Goal: Task Accomplishment & Management: Complete application form

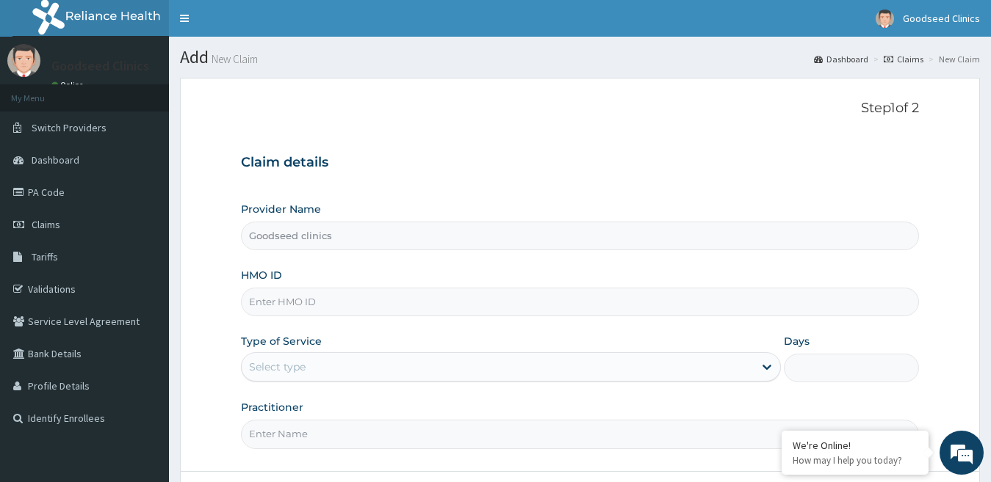
click at [325, 304] on input "HMO ID" at bounding box center [580, 302] width 679 height 29
type input "EVW/10007/A"
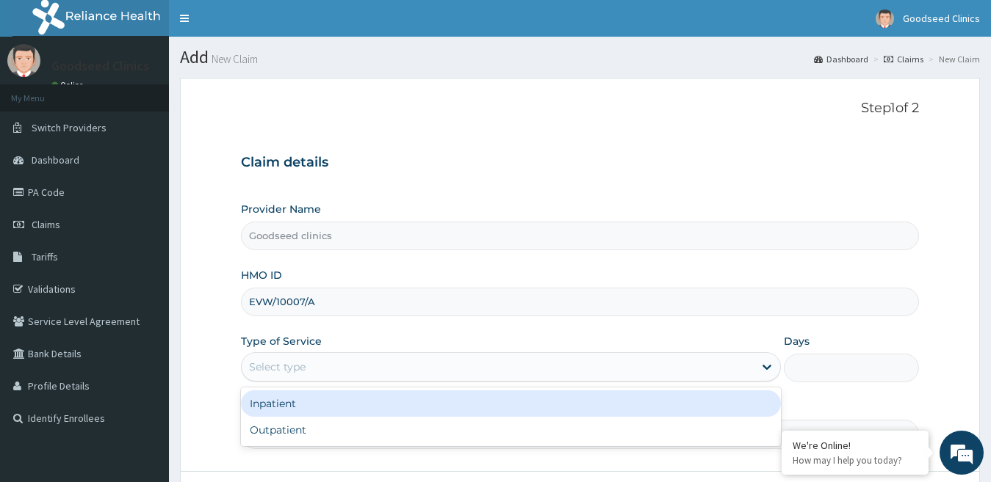
click at [681, 364] on div "Select type" at bounding box center [498, 366] width 513 height 23
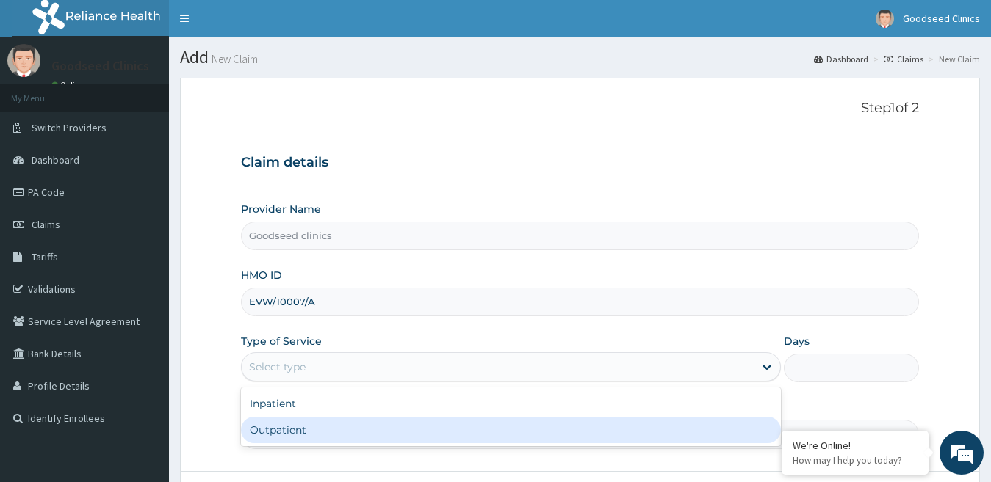
click at [344, 434] on div "Outpatient" at bounding box center [511, 430] width 540 height 26
type input "1"
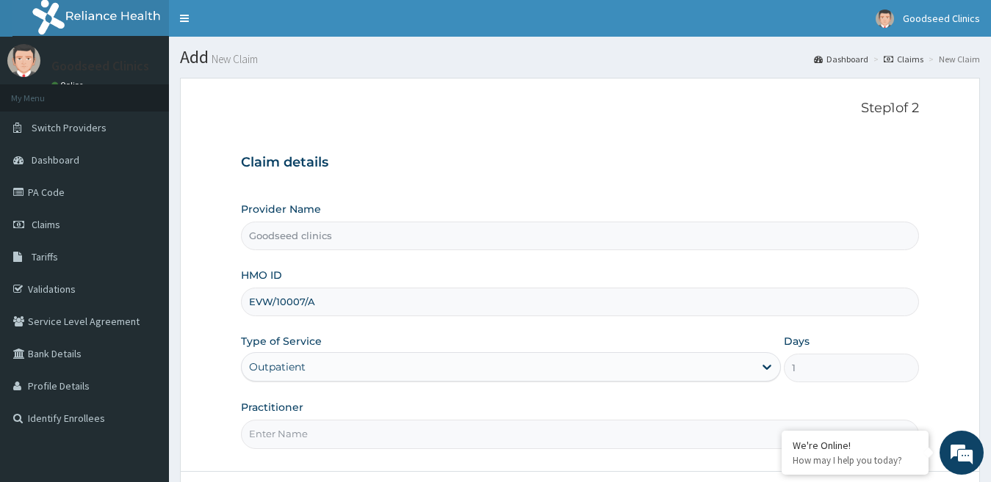
click at [373, 428] on input "Practitioner" at bounding box center [580, 434] width 679 height 29
type input "dr. [GEOGRAPHIC_DATA]"
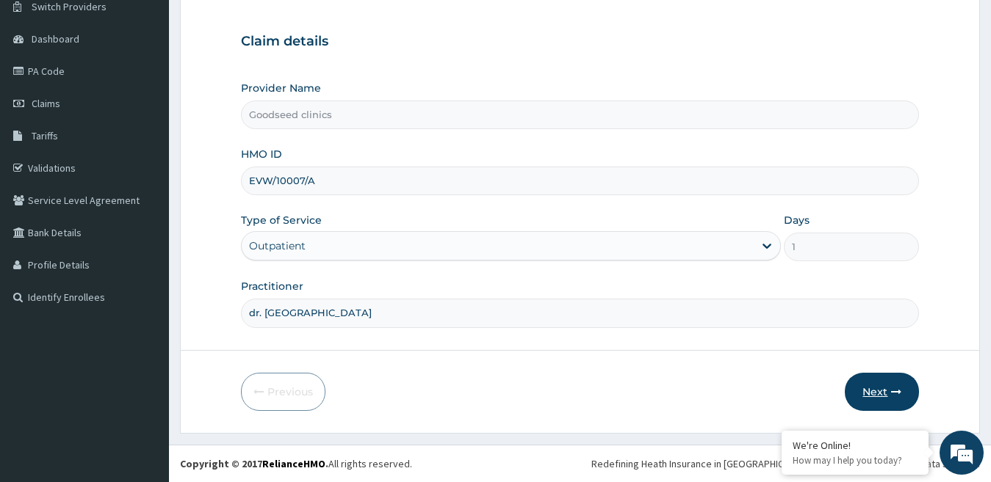
click at [877, 386] on button "Next" at bounding box center [882, 392] width 74 height 38
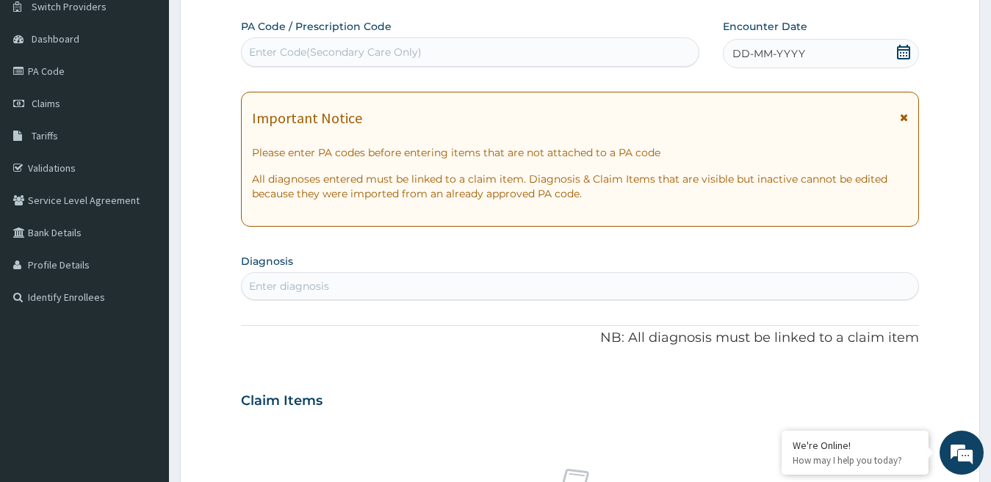
click at [892, 382] on div "Claim Items" at bounding box center [580, 398] width 679 height 38
click at [902, 57] on icon at bounding box center [903, 52] width 15 height 15
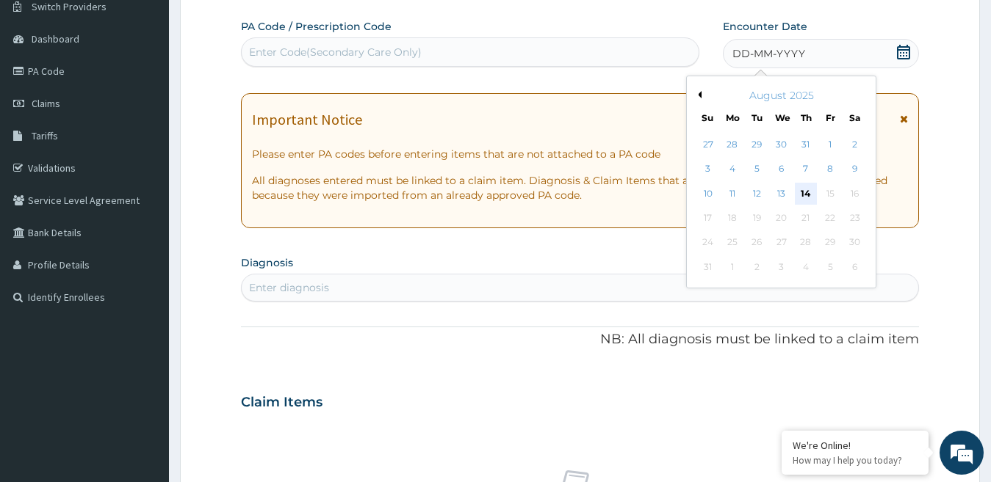
click at [812, 199] on div "14" at bounding box center [806, 194] width 22 height 22
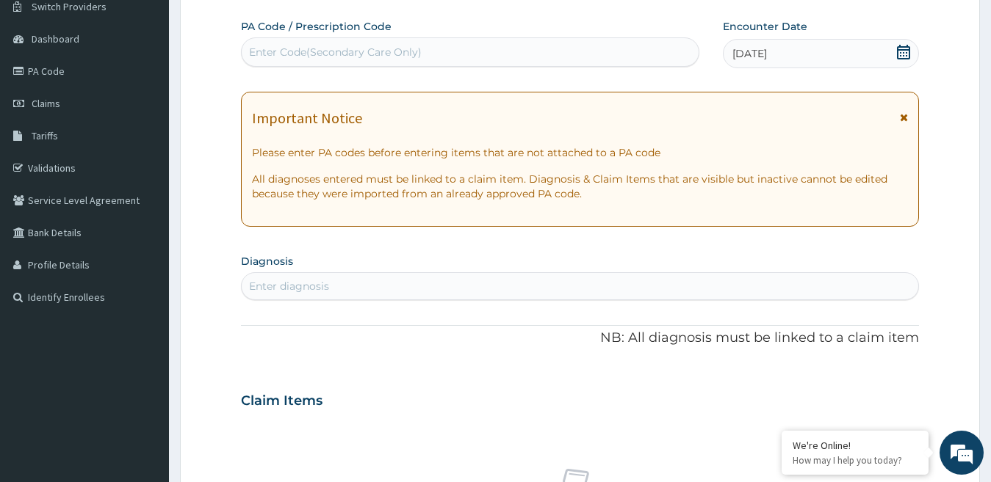
click at [626, 270] on section "Diagnosis Enter diagnosis" at bounding box center [580, 275] width 679 height 50
click at [618, 292] on div "Enter diagnosis" at bounding box center [580, 286] width 677 height 23
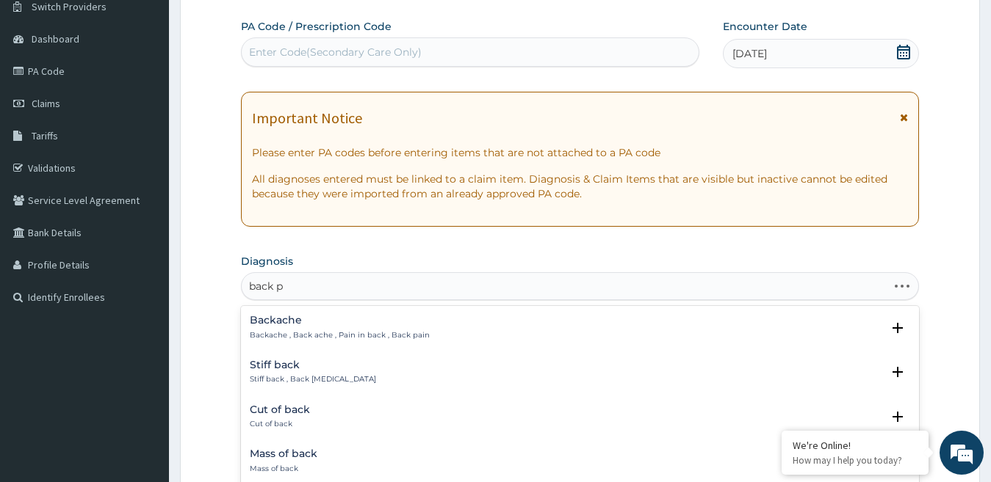
type input "back pa"
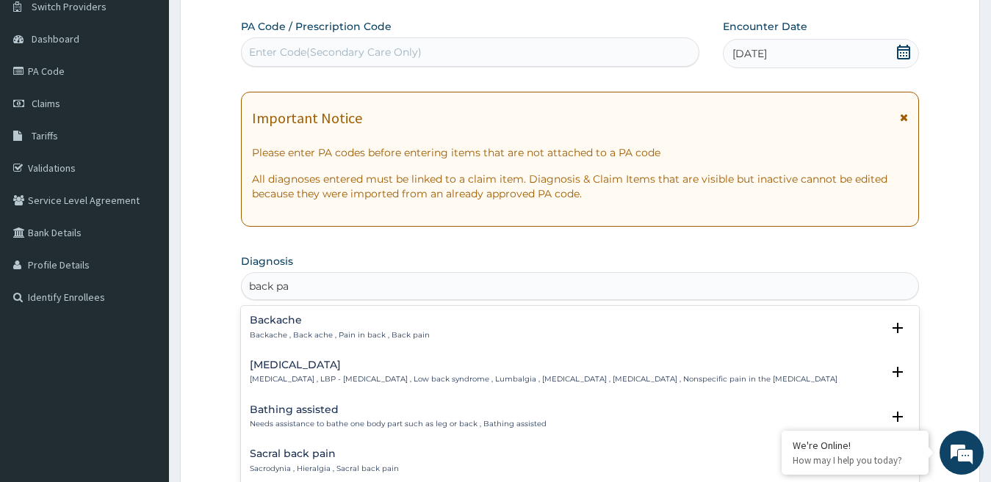
click at [312, 377] on p "[MEDICAL_DATA] , LBP - [MEDICAL_DATA] , Low back syndrome , Lumbalgia , [MEDICA…" at bounding box center [543, 380] width 587 height 10
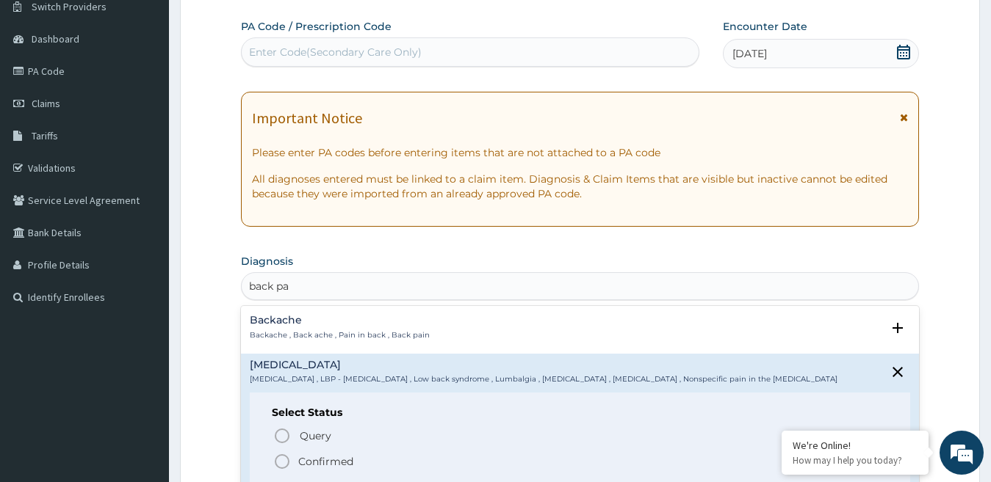
click at [308, 346] on div "Backache Backache , Back ache , Pain in back , Back pain Select Status Query Qu…" at bounding box center [580, 331] width 661 height 33
click at [281, 462] on icon "status option filled" at bounding box center [282, 462] width 18 height 18
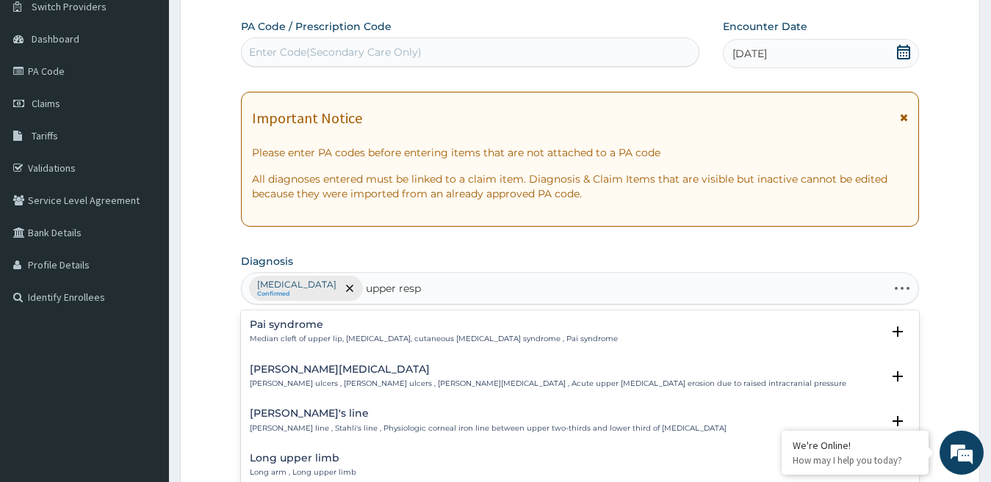
type input "upper respi"
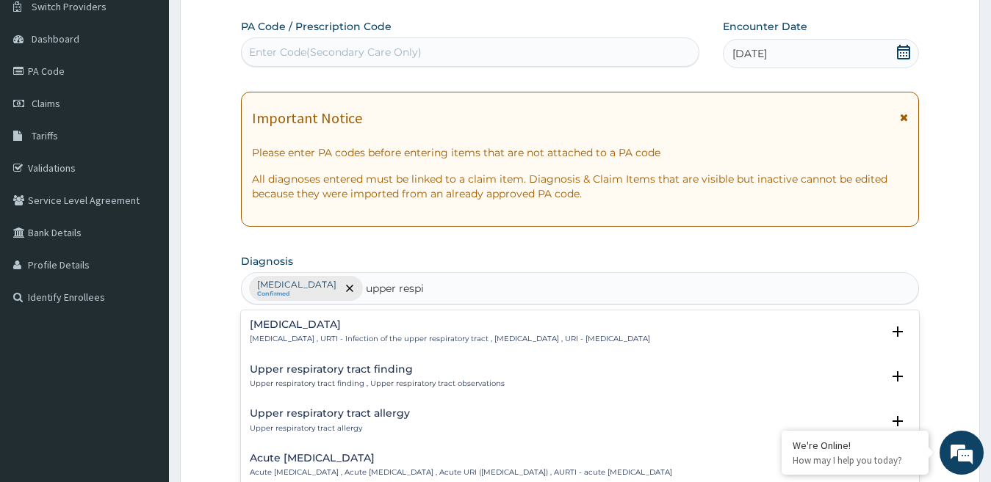
click at [433, 339] on p "[MEDICAL_DATA] , URTI - Infection of the upper respiratory tract , [MEDICAL_DAT…" at bounding box center [450, 339] width 400 height 10
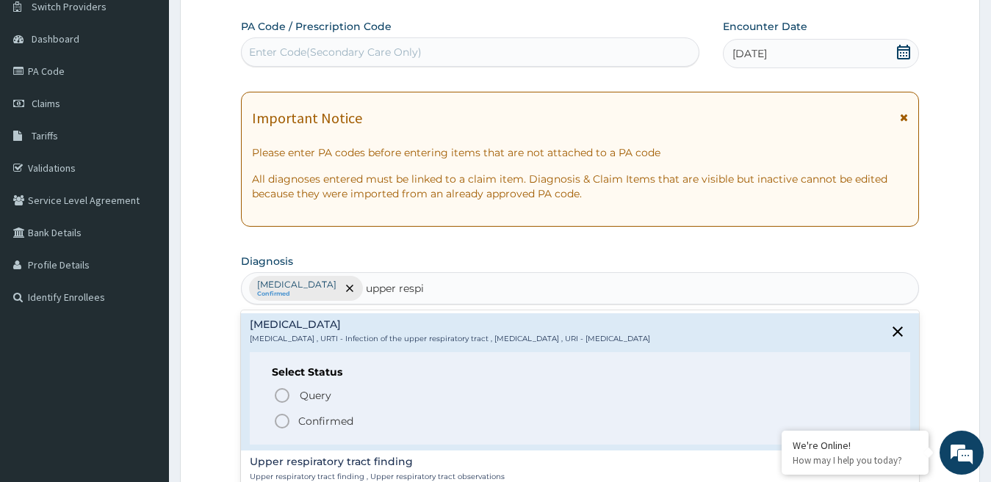
click at [286, 433] on div "Select Status Query Query covers suspected (?), Keep in view (kiv), Ruled out (…" at bounding box center [580, 398] width 661 height 93
click at [286, 432] on div "Select Status Query Query covers suspected (?), Keep in view (kiv), Ruled out (…" at bounding box center [580, 398] width 661 height 93
click at [283, 419] on icon "status option filled" at bounding box center [282, 422] width 18 height 18
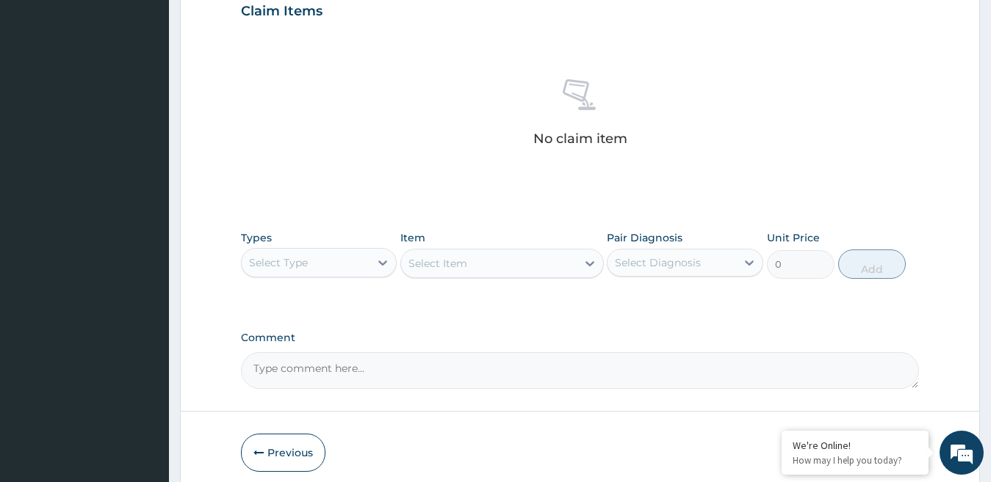
scroll to position [527, 0]
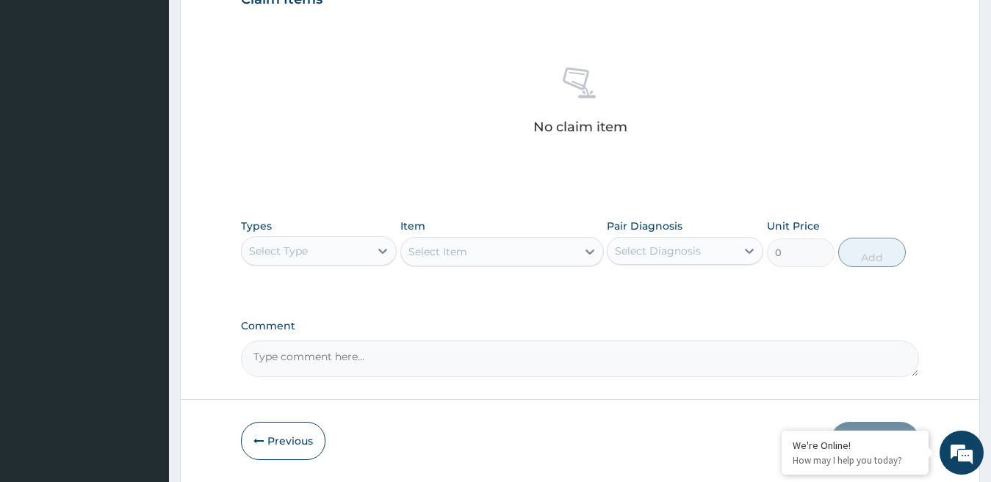
click at [355, 244] on div "Select Type" at bounding box center [306, 250] width 129 height 23
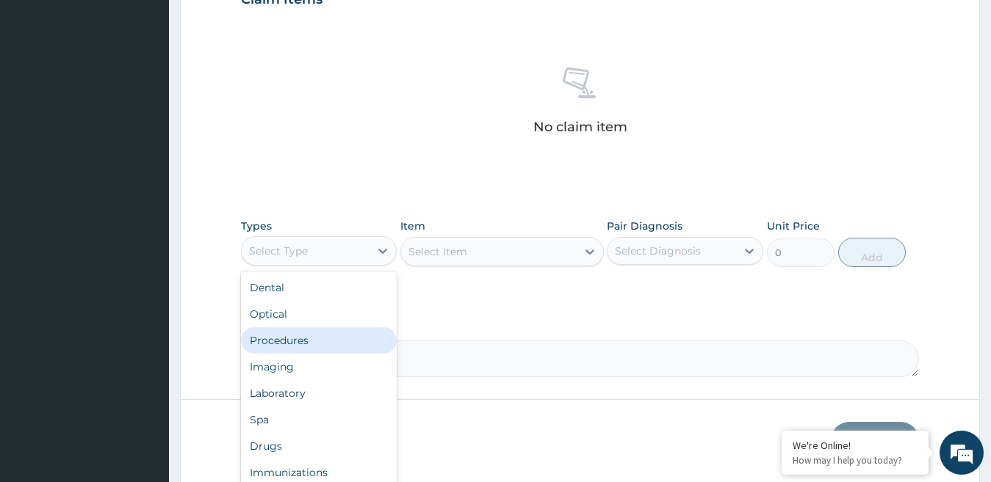
click at [322, 343] on div "Procedures" at bounding box center [319, 341] width 156 height 26
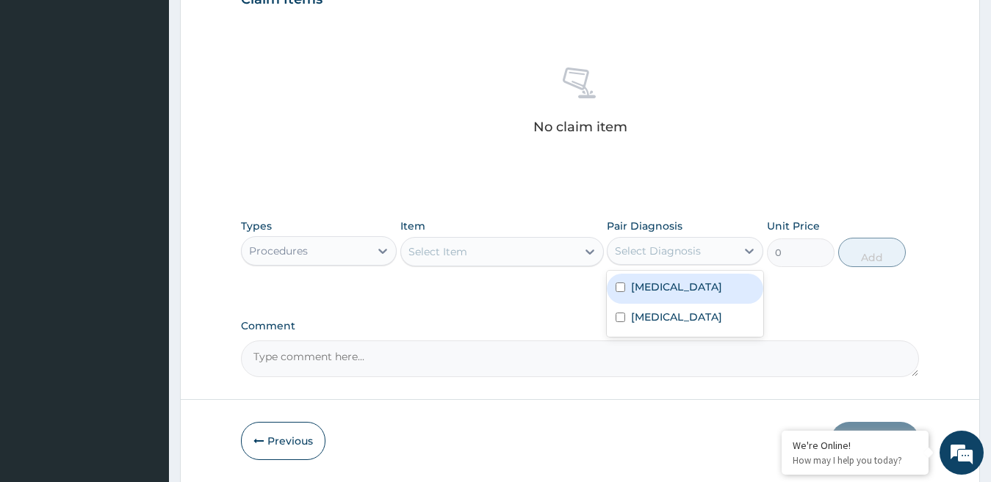
click at [637, 252] on div "Select Diagnosis" at bounding box center [658, 251] width 86 height 15
click at [618, 299] on div "[MEDICAL_DATA]" at bounding box center [685, 289] width 156 height 30
checkbox input "true"
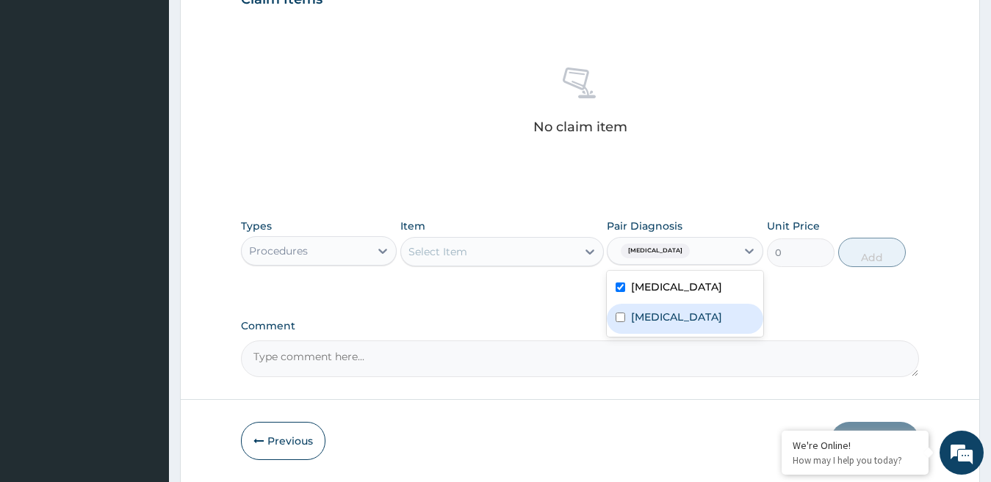
click at [614, 323] on div "[MEDICAL_DATA]" at bounding box center [685, 319] width 156 height 30
checkbox input "true"
click at [491, 253] on div "Select Item" at bounding box center [489, 251] width 176 height 23
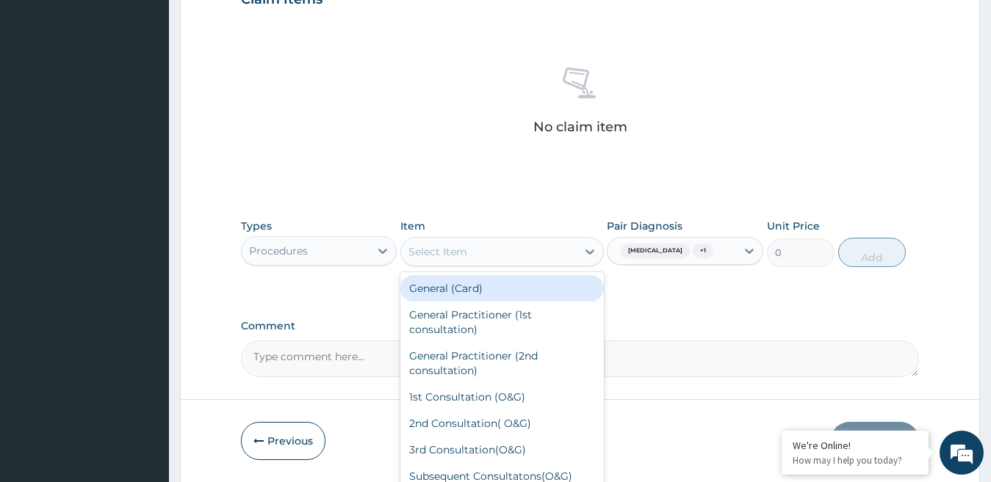
click at [485, 294] on div "General (Card)" at bounding box center [501, 288] width 203 height 26
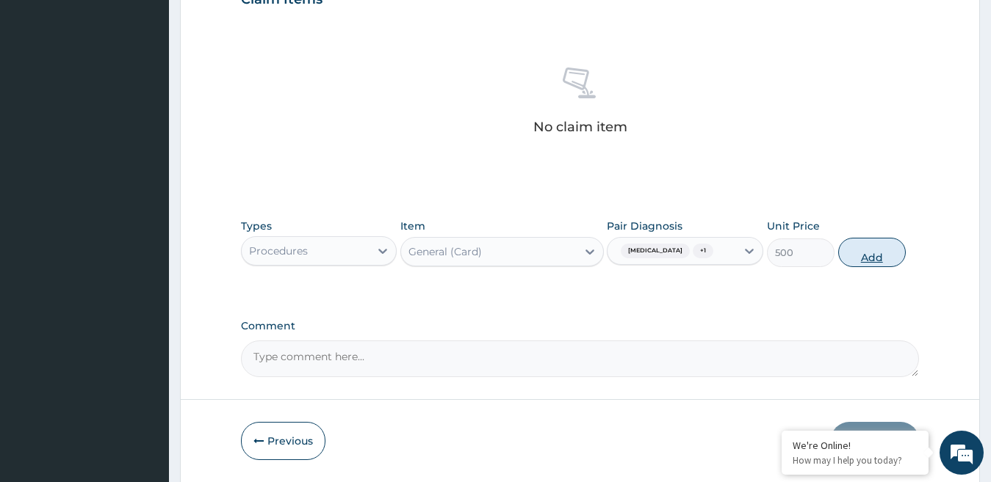
click at [886, 251] on button "Add" at bounding box center [872, 252] width 68 height 29
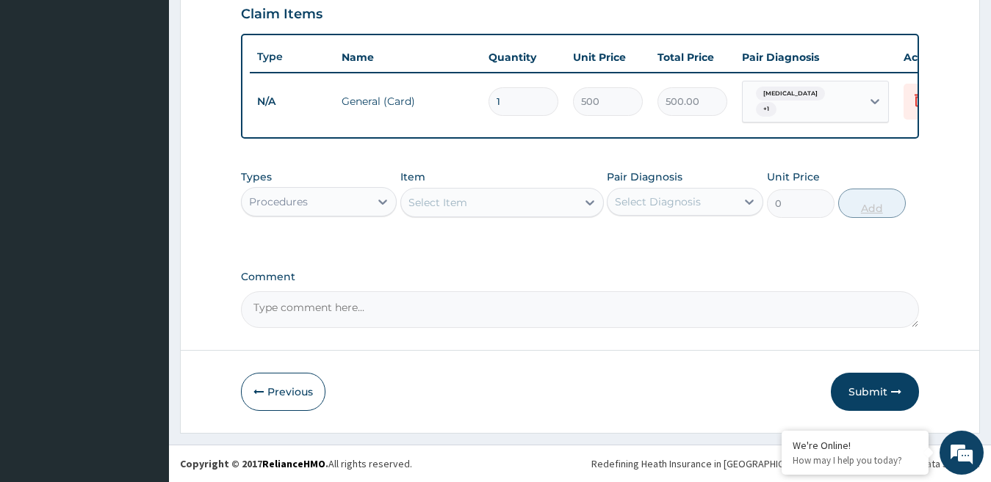
scroll to position [519, 0]
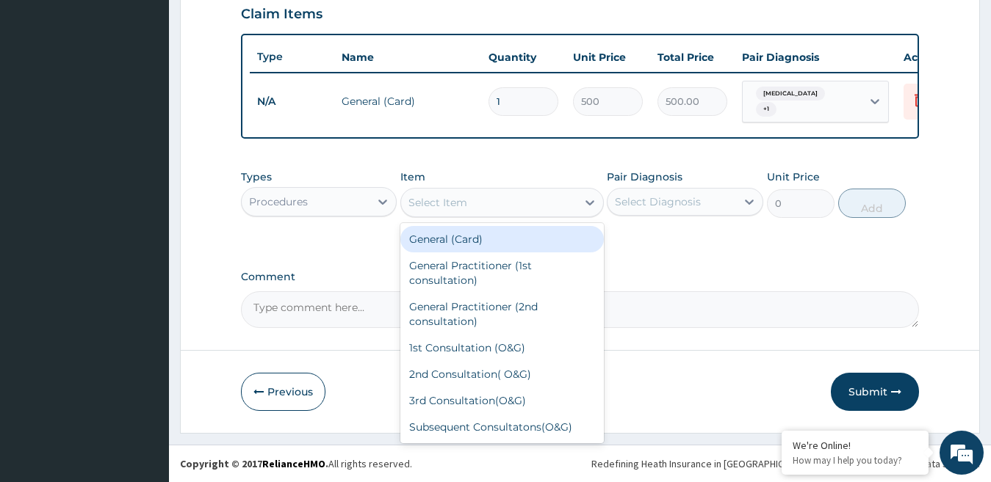
click at [533, 212] on div "Select Item" at bounding box center [489, 202] width 176 height 23
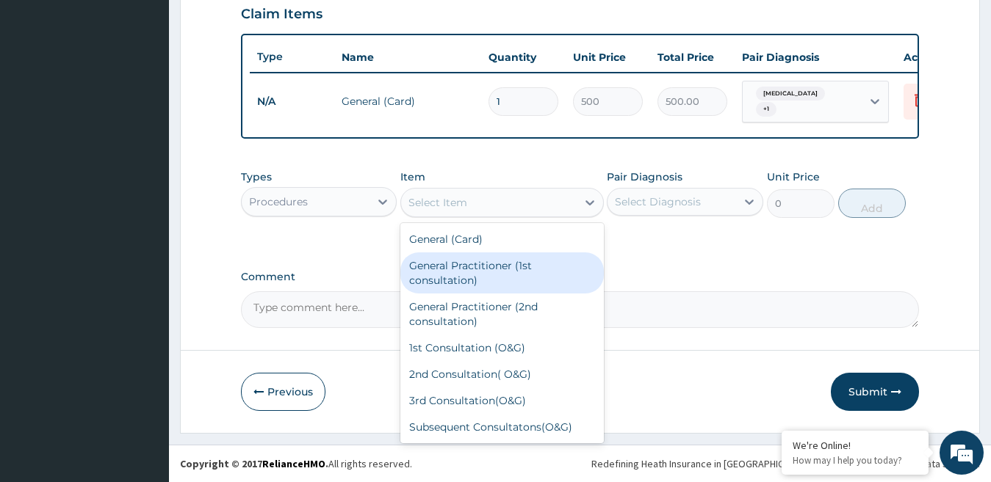
click at [498, 268] on div "General Practitioner (1st consultation)" at bounding box center [501, 273] width 203 height 41
type input "1500"
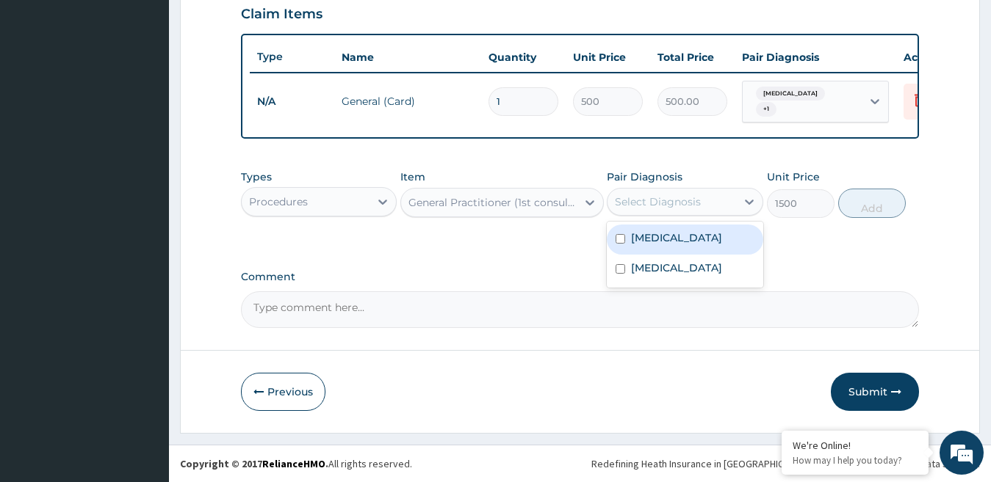
click at [690, 200] on div "Select Diagnosis" at bounding box center [658, 202] width 86 height 15
click at [625, 237] on input "checkbox" at bounding box center [620, 239] width 10 height 10
checkbox input "true"
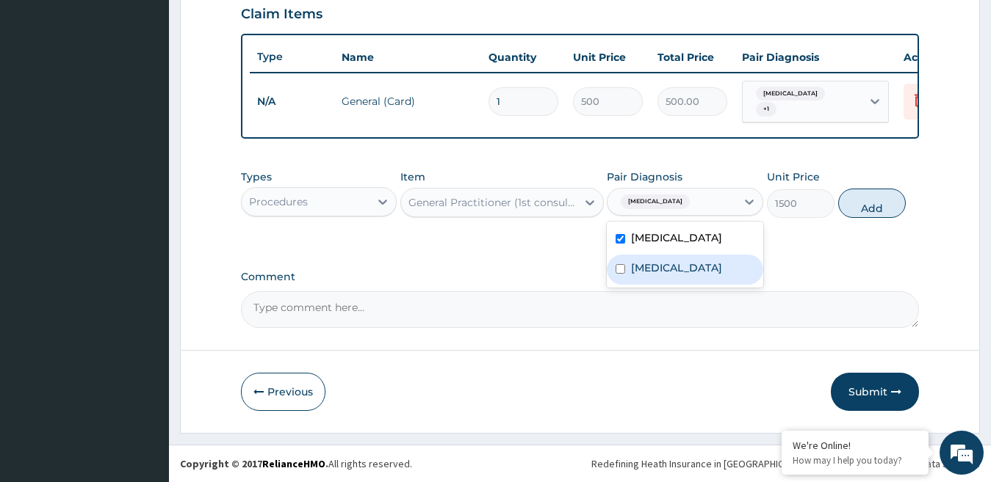
click at [621, 281] on div "[MEDICAL_DATA]" at bounding box center [685, 270] width 156 height 30
checkbox input "true"
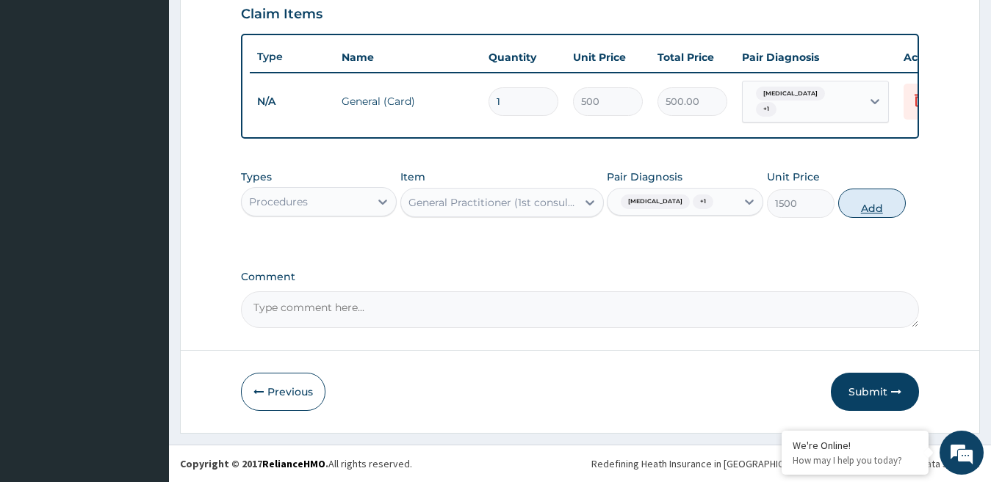
click at [878, 214] on button "Add" at bounding box center [872, 203] width 68 height 29
type input "0"
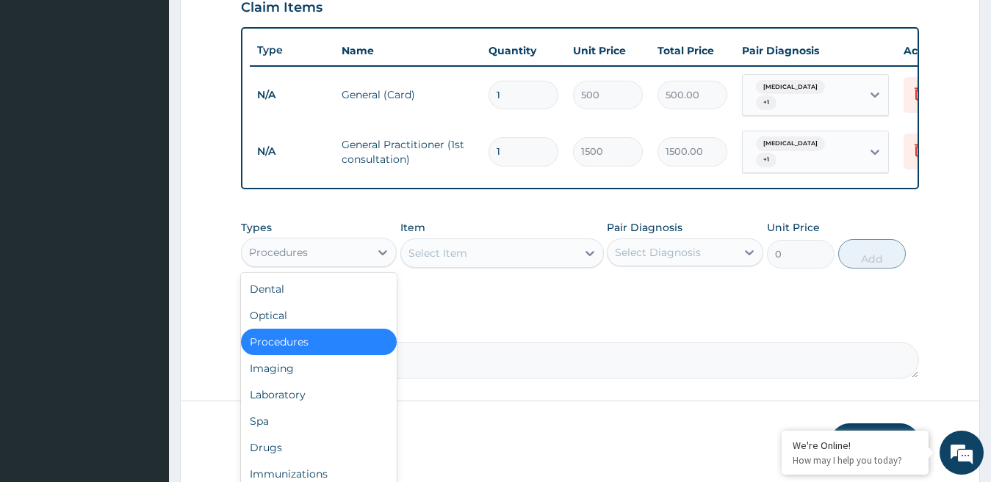
click at [347, 261] on div "Procedures" at bounding box center [306, 252] width 129 height 23
click at [289, 450] on div "Drugs" at bounding box center [319, 448] width 156 height 26
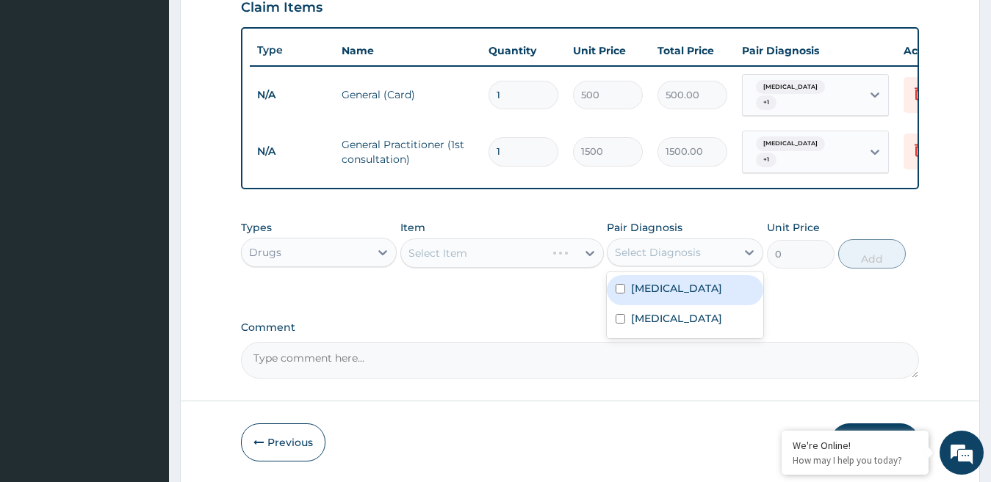
click at [719, 254] on div "Select Diagnosis" at bounding box center [671, 252] width 129 height 23
click at [635, 287] on label "[MEDICAL_DATA]" at bounding box center [676, 288] width 91 height 15
checkbox input "true"
click at [561, 258] on div "Select Item" at bounding box center [489, 253] width 176 height 23
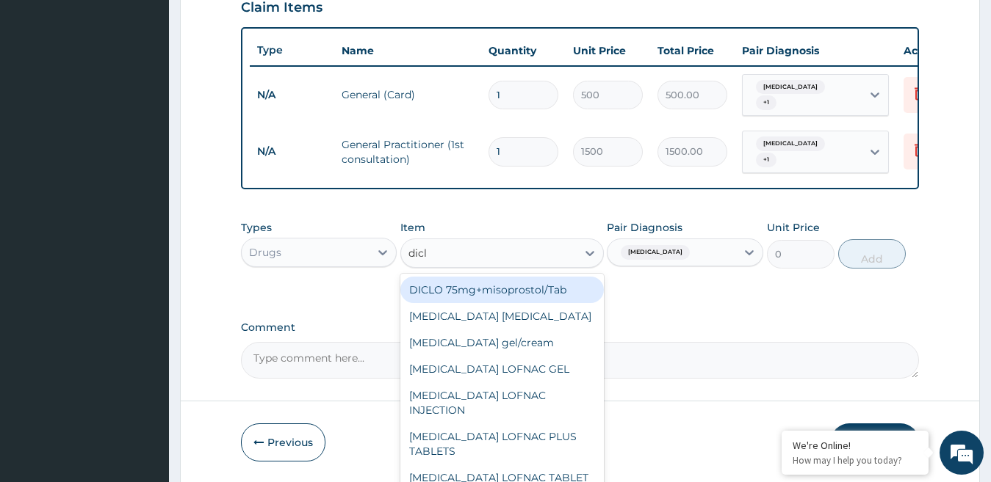
type input "diclo"
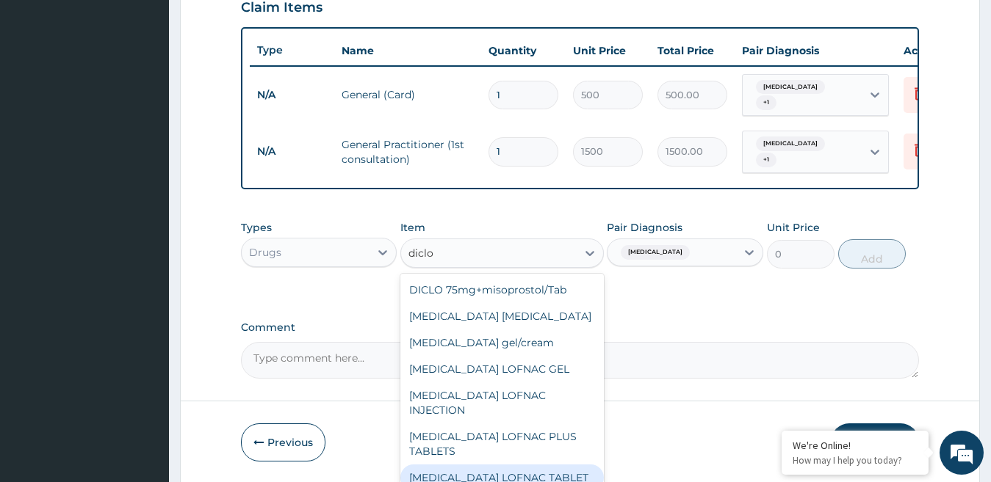
click at [491, 465] on div "[MEDICAL_DATA] LOFNAC TABLET" at bounding box center [501, 478] width 203 height 26
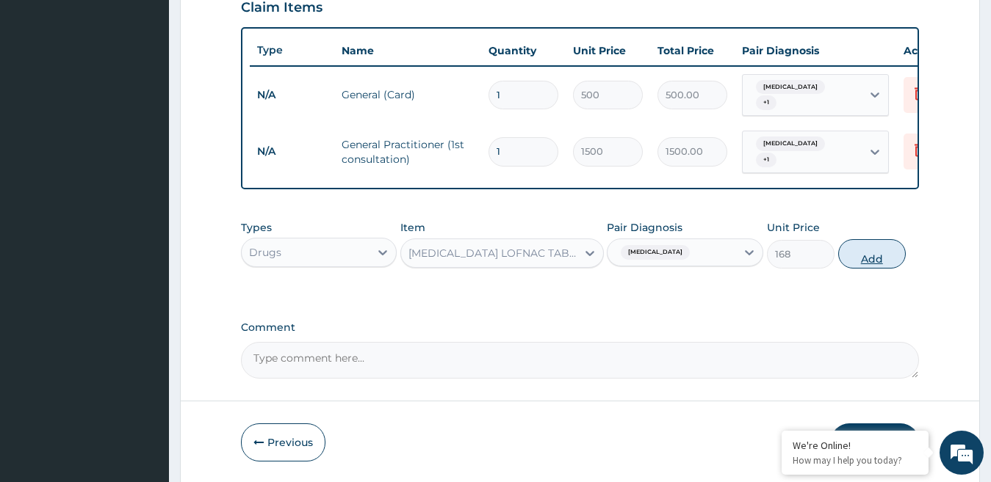
click at [883, 259] on button "Add" at bounding box center [872, 253] width 68 height 29
type input "0"
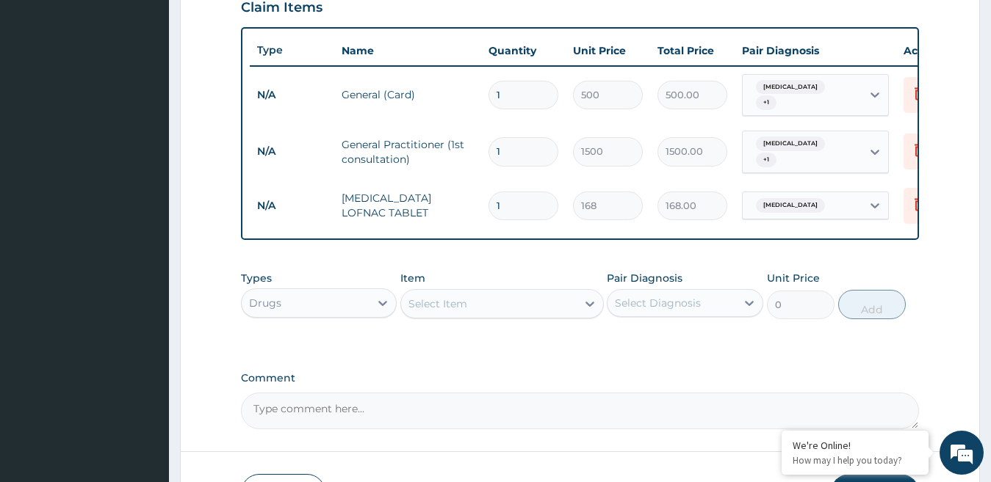
type input "10"
type input "1680.00"
type input "10"
click at [550, 302] on div "Select Item" at bounding box center [489, 303] width 176 height 23
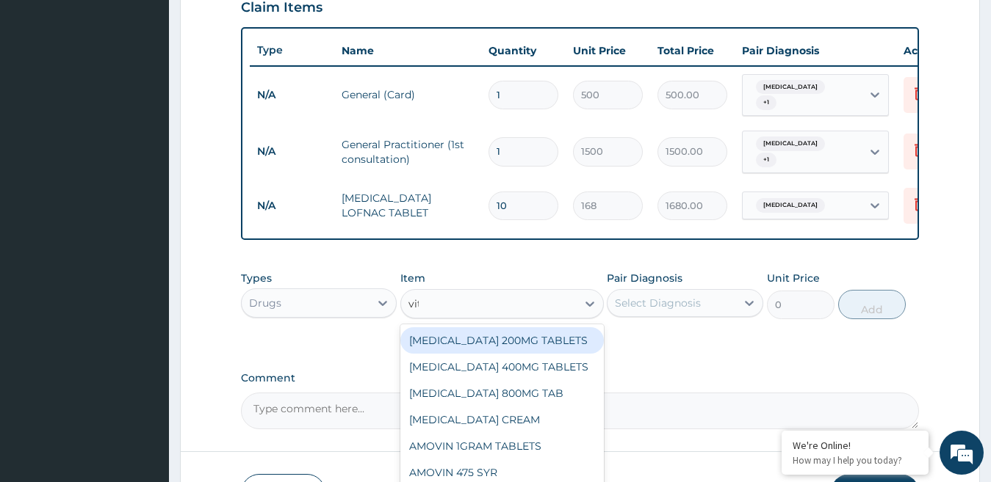
type input "vit"
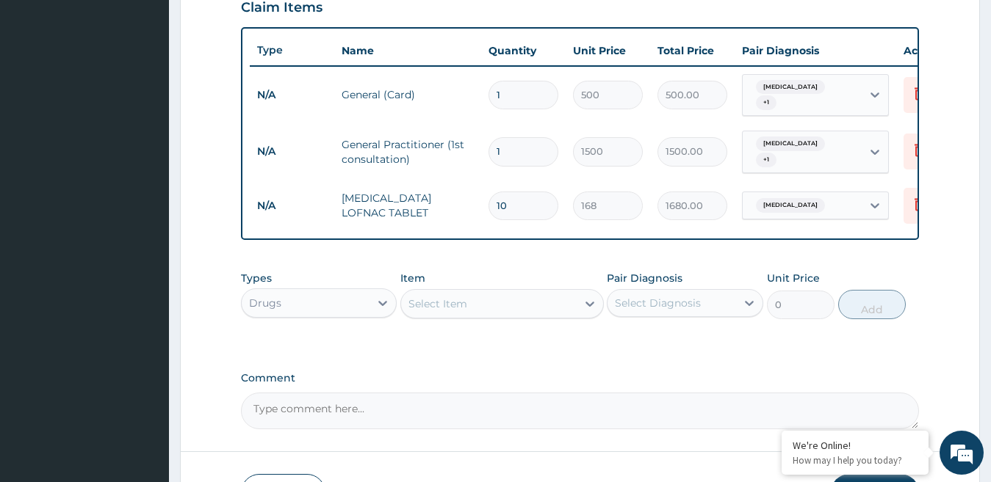
click at [550, 302] on div "Select Item" at bounding box center [489, 303] width 176 height 23
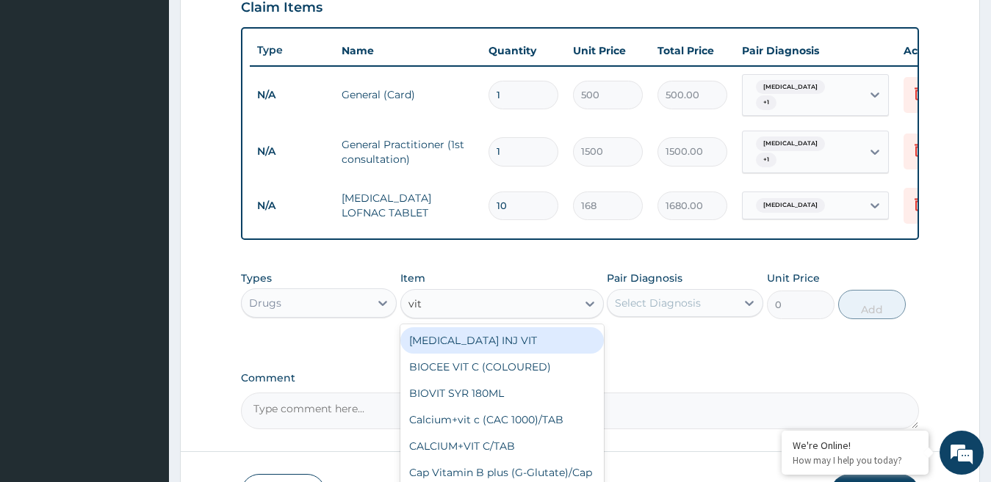
type input "vit c"
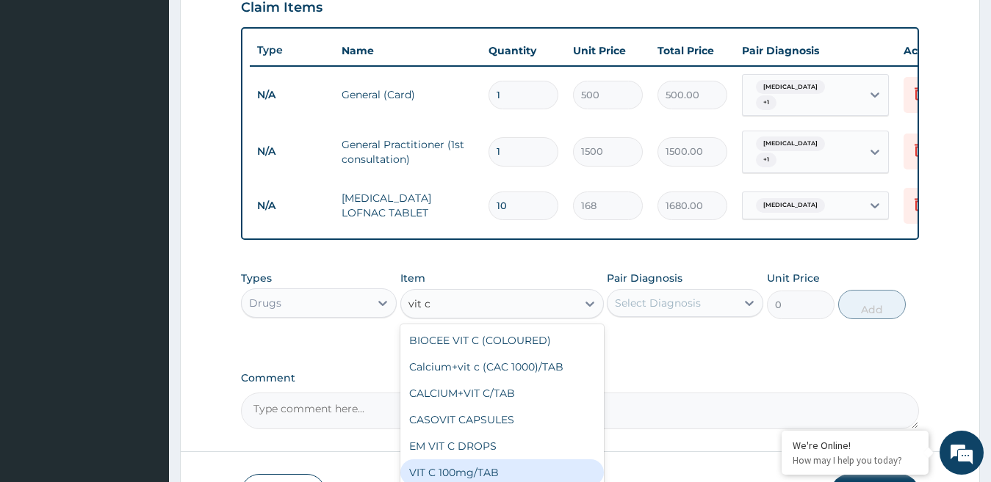
click at [466, 477] on div "VIT C 100mg/TAB" at bounding box center [501, 473] width 203 height 26
type input "16.8"
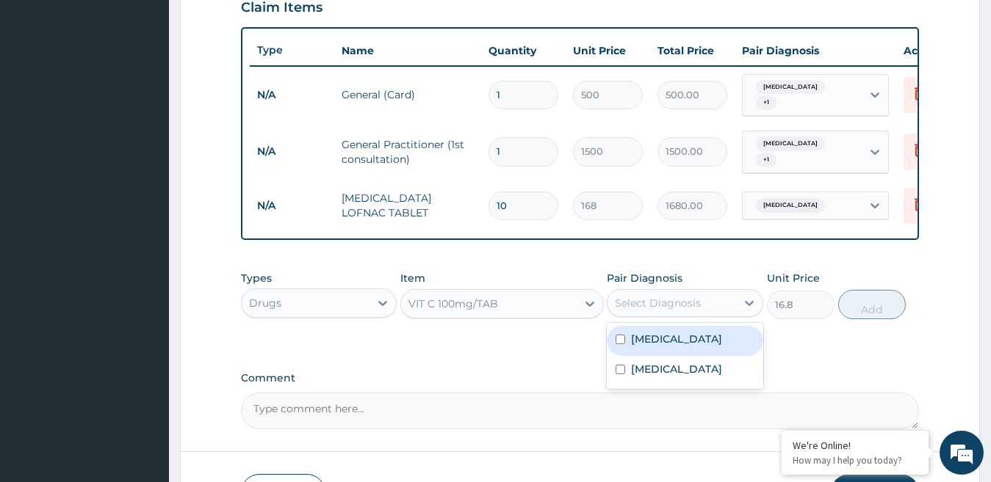
click at [724, 304] on div "Select Diagnosis" at bounding box center [671, 303] width 129 height 23
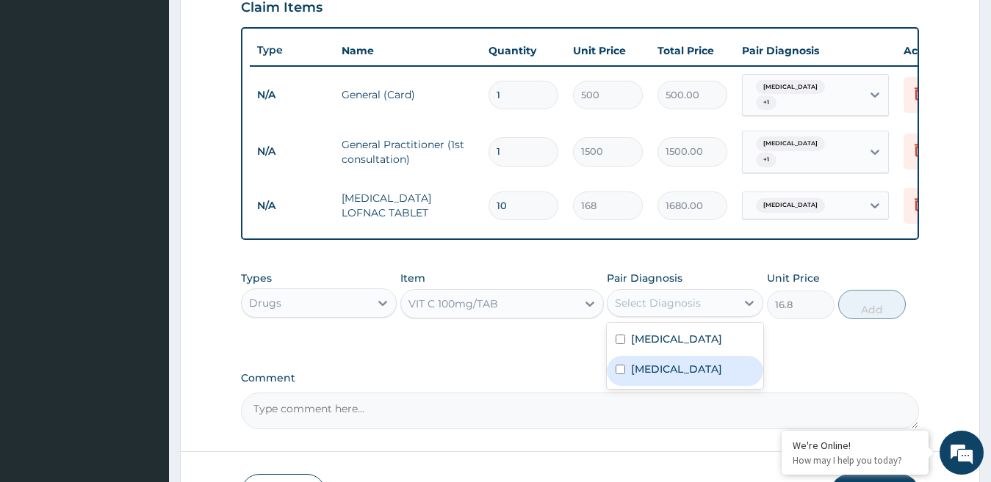
click at [629, 366] on div "[MEDICAL_DATA]" at bounding box center [685, 371] width 156 height 30
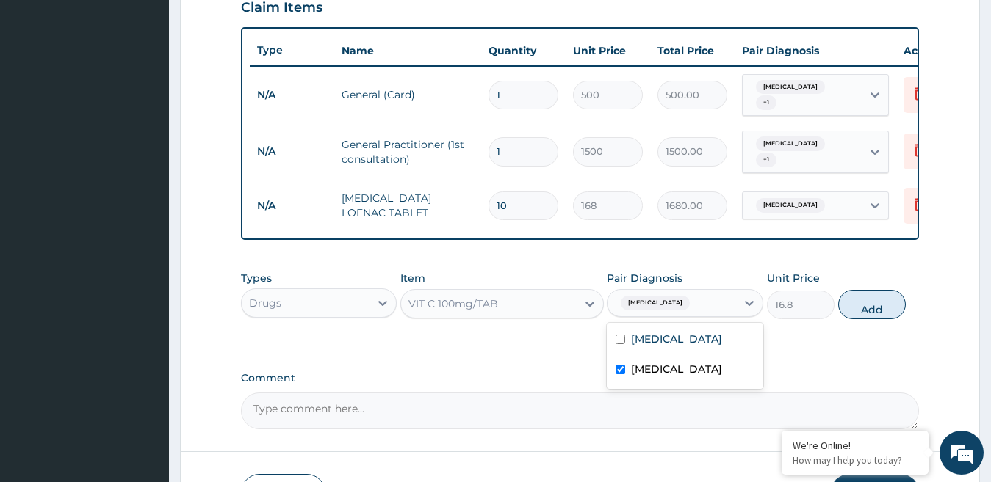
checkbox input "true"
click at [885, 313] on button "Add" at bounding box center [872, 304] width 68 height 29
type input "0"
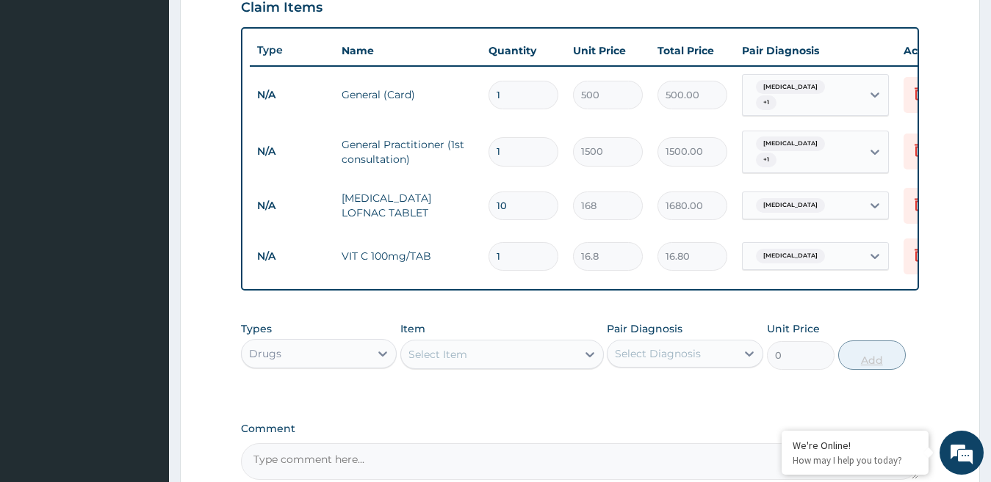
scroll to position [570, 0]
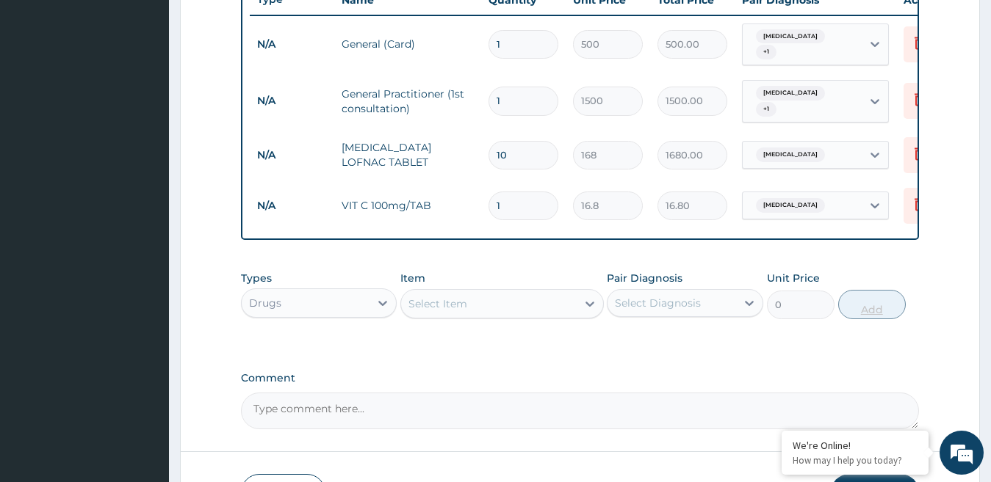
type input "0.00"
type input "3"
type input "50.40"
type input "30"
type input "504.00"
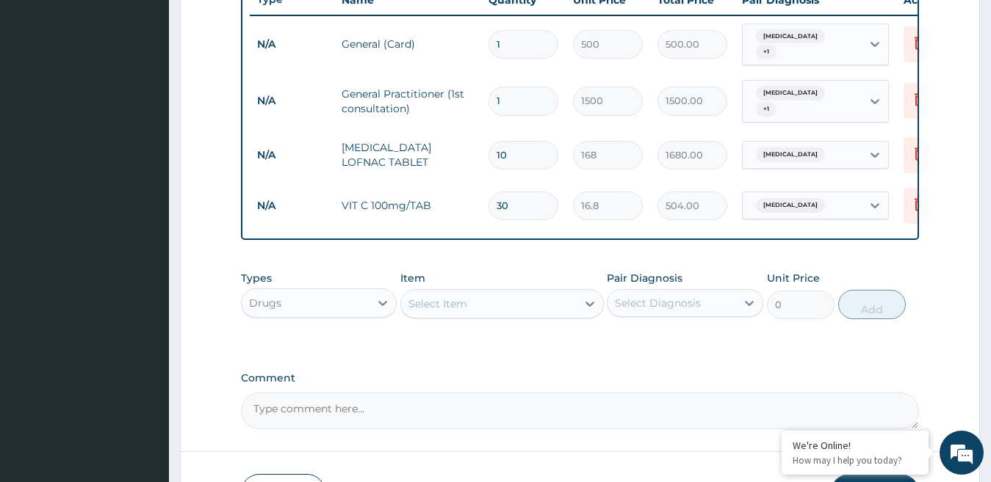
type input "30"
click at [547, 316] on div "Select Item" at bounding box center [501, 303] width 203 height 29
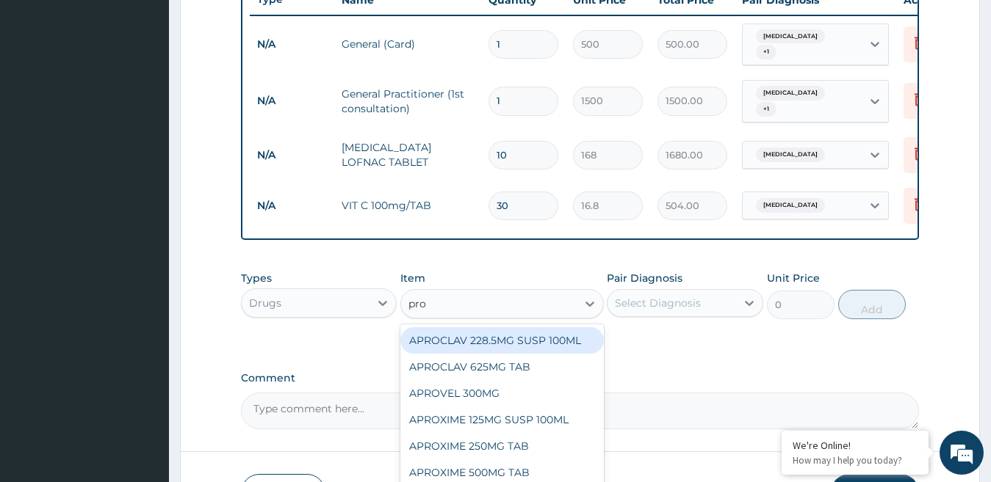
type input "prom"
click at [529, 351] on div "AVOCARD TAB (PROMETH)" at bounding box center [501, 341] width 203 height 26
type input "33.6"
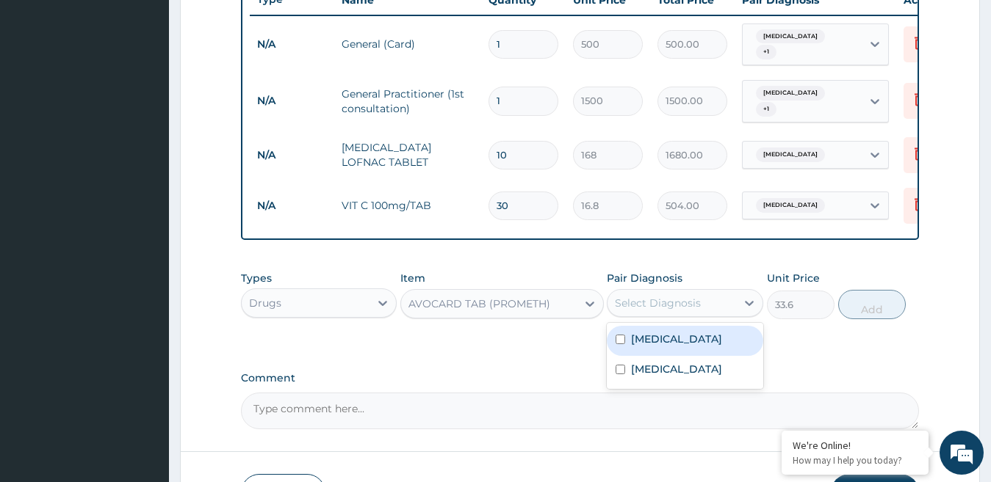
click at [706, 305] on div "Select Diagnosis" at bounding box center [671, 303] width 129 height 23
click at [625, 344] on input "checkbox" at bounding box center [620, 340] width 10 height 10
checkbox input "true"
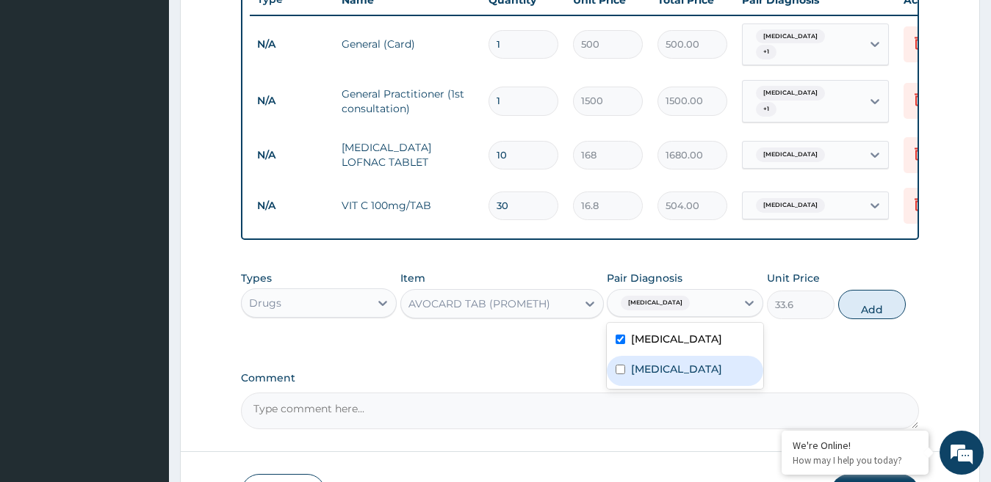
click at [608, 374] on div "[MEDICAL_DATA]" at bounding box center [685, 371] width 156 height 30
checkbox input "true"
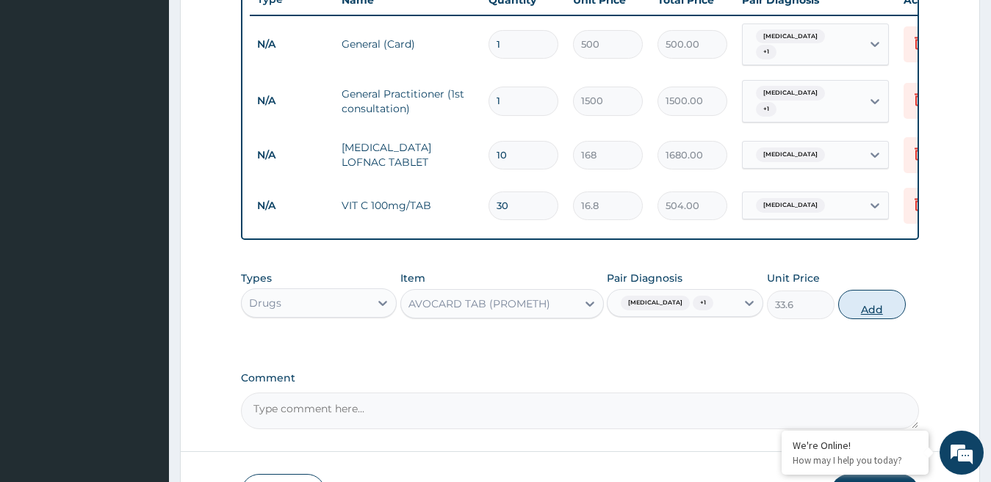
click at [884, 310] on button "Add" at bounding box center [872, 304] width 68 height 29
type input "0"
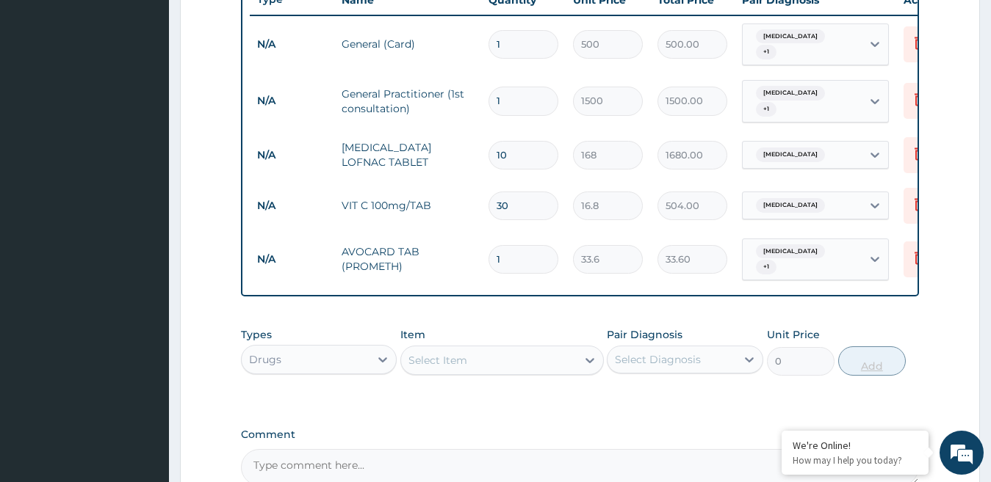
scroll to position [621, 0]
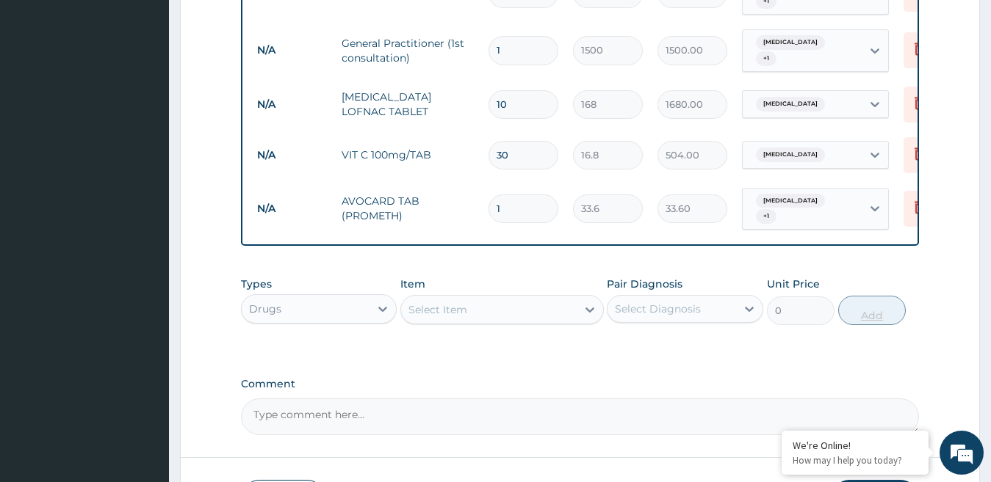
type input "0.00"
type input "3"
type input "100.80"
type input "3"
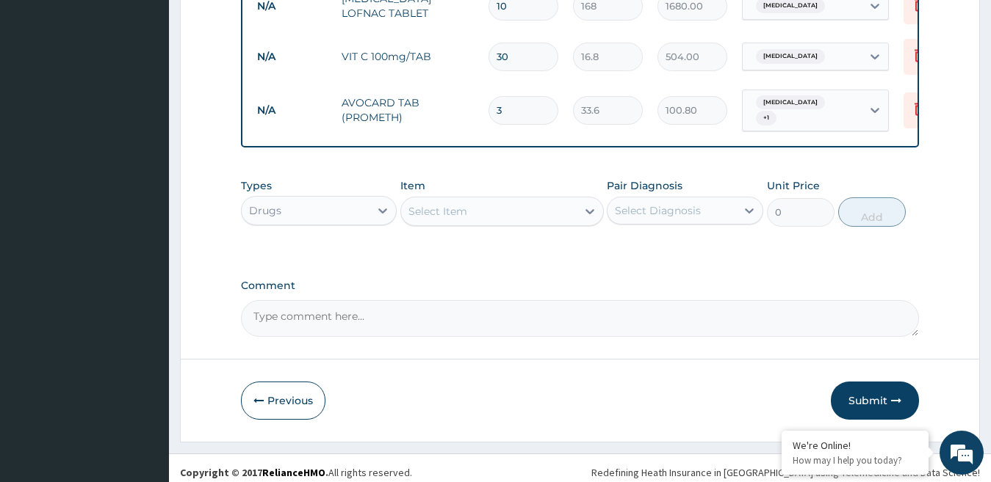
scroll to position [722, 0]
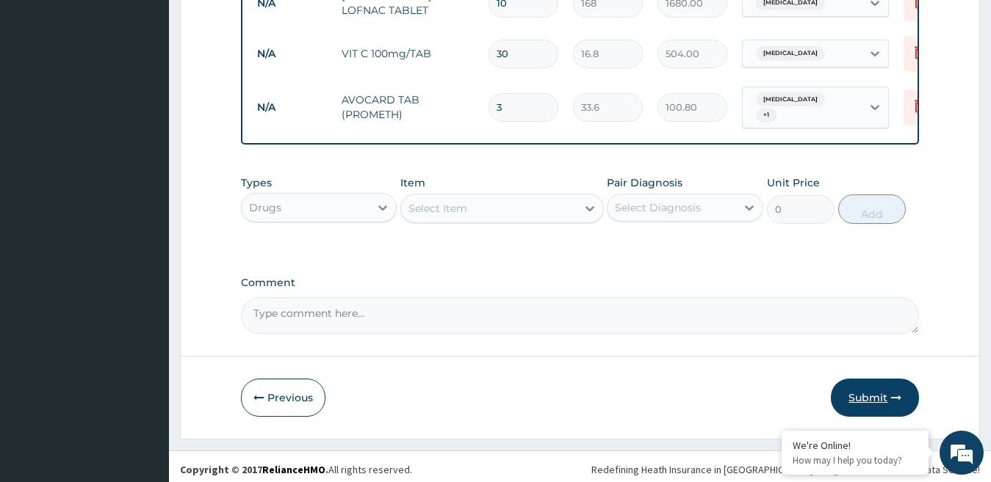
click at [855, 390] on button "Submit" at bounding box center [875, 398] width 88 height 38
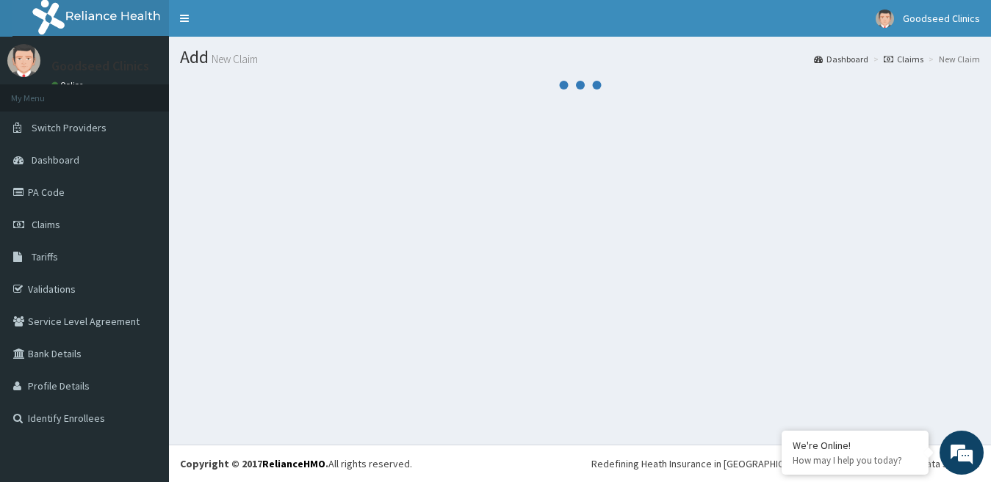
scroll to position [0, 0]
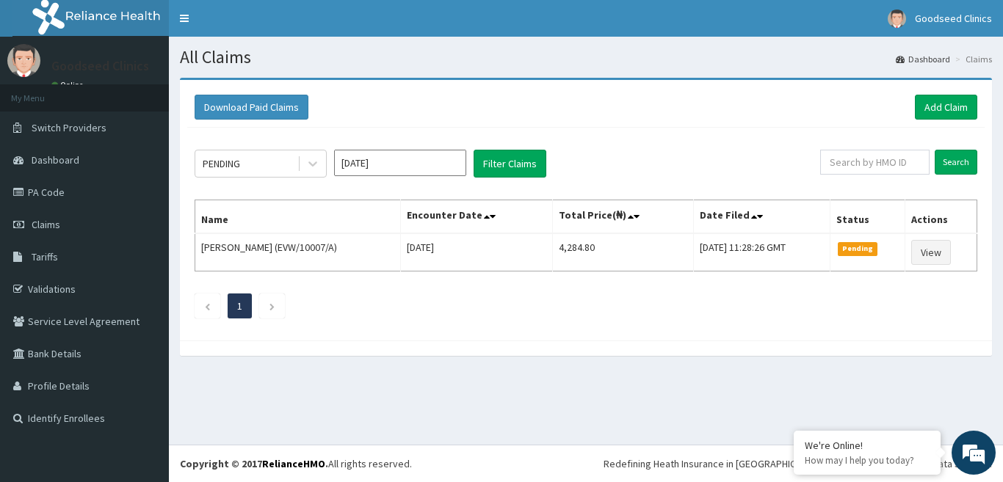
click at [612, 401] on div "All Claims Dashboard Claims Download Paid Claims Add Claim × Note you can only …" at bounding box center [586, 241] width 834 height 408
click at [634, 402] on div "All Claims Dashboard Claims Download Paid Claims Add Claim × Note you can only …" at bounding box center [586, 241] width 834 height 408
